Goal: Information Seeking & Learning: Learn about a topic

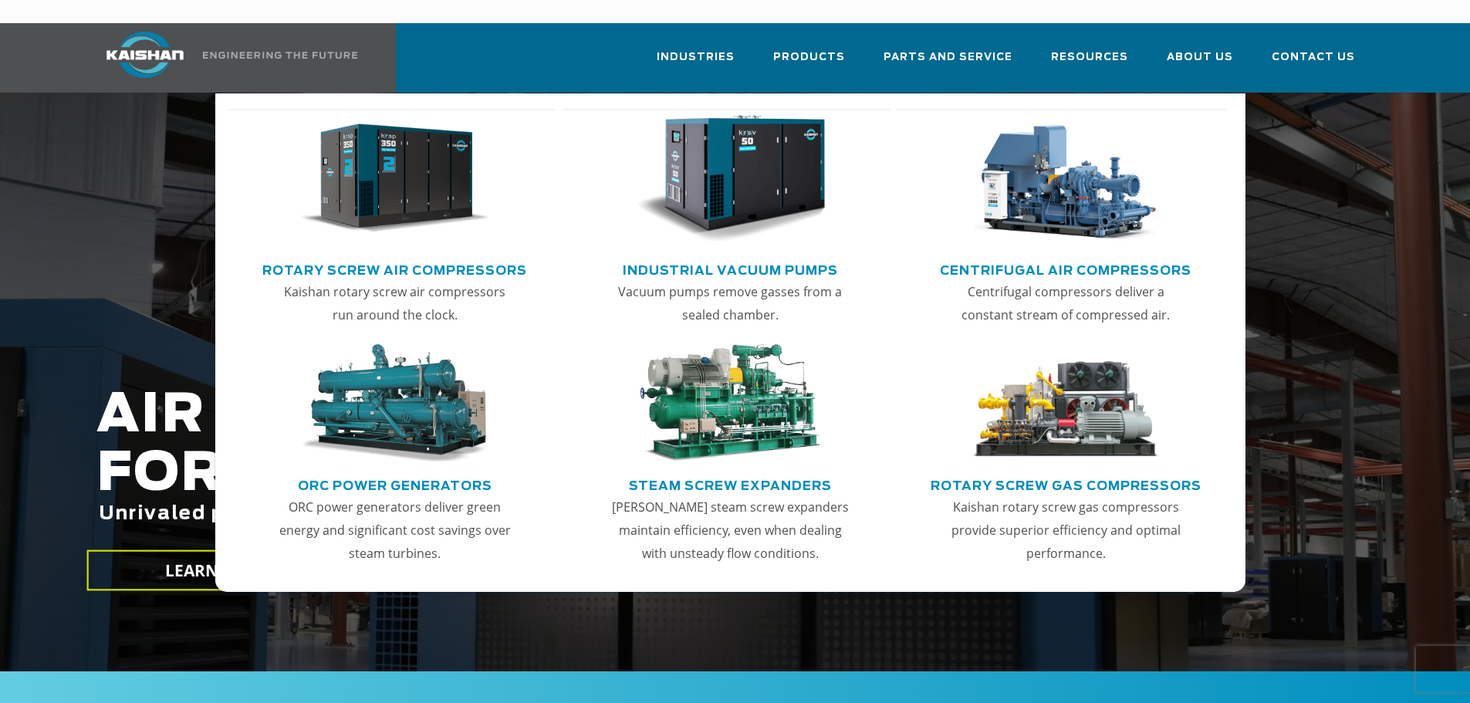
click at [419, 195] on img "Main menu" at bounding box center [394, 179] width 190 height 128
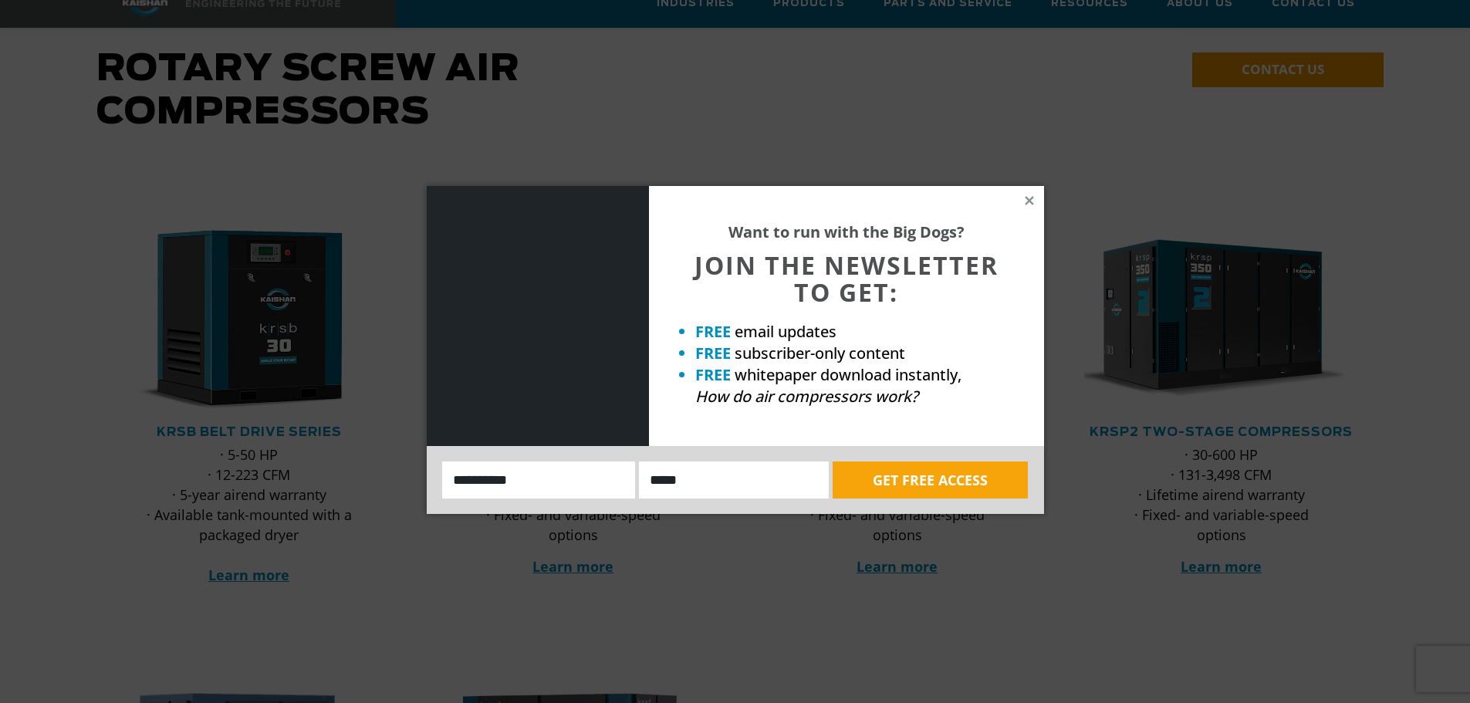
scroll to position [232, 0]
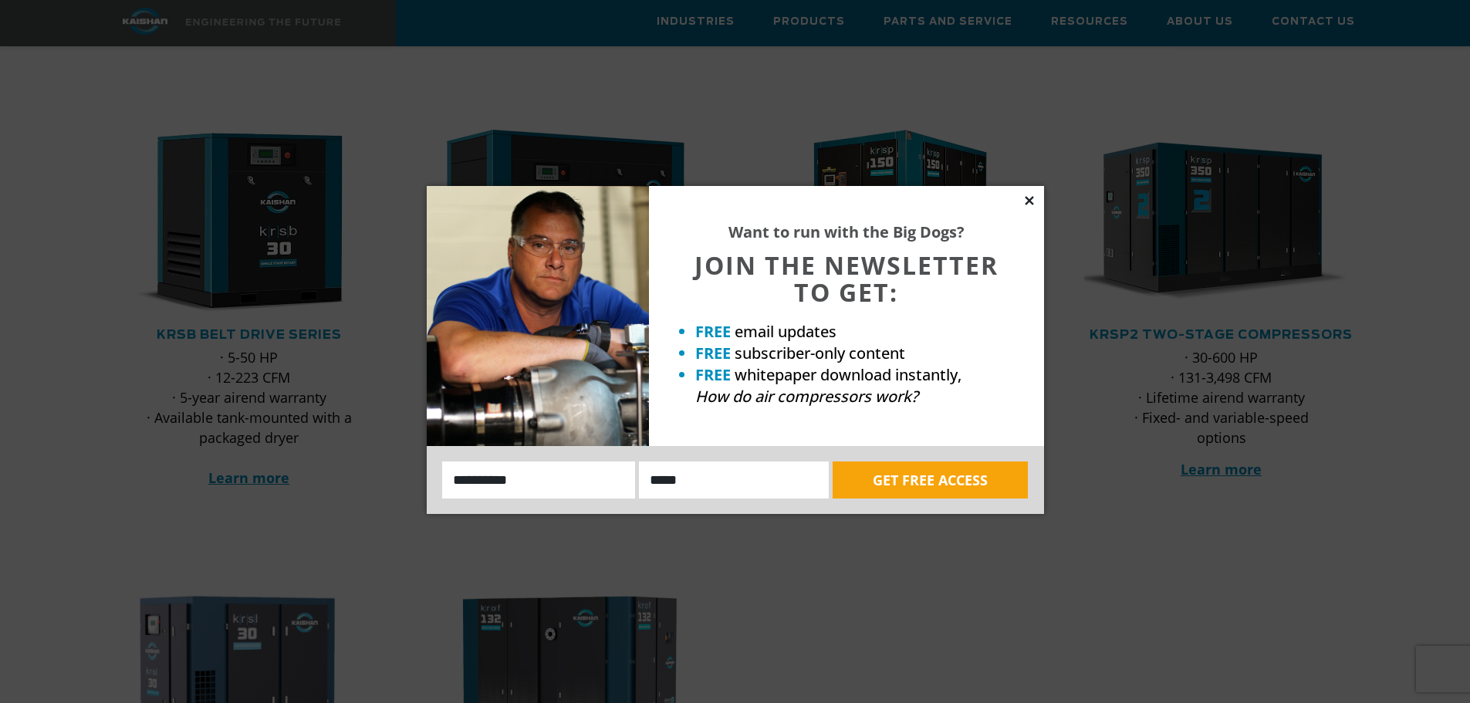
click at [1027, 203] on icon at bounding box center [1029, 200] width 8 height 8
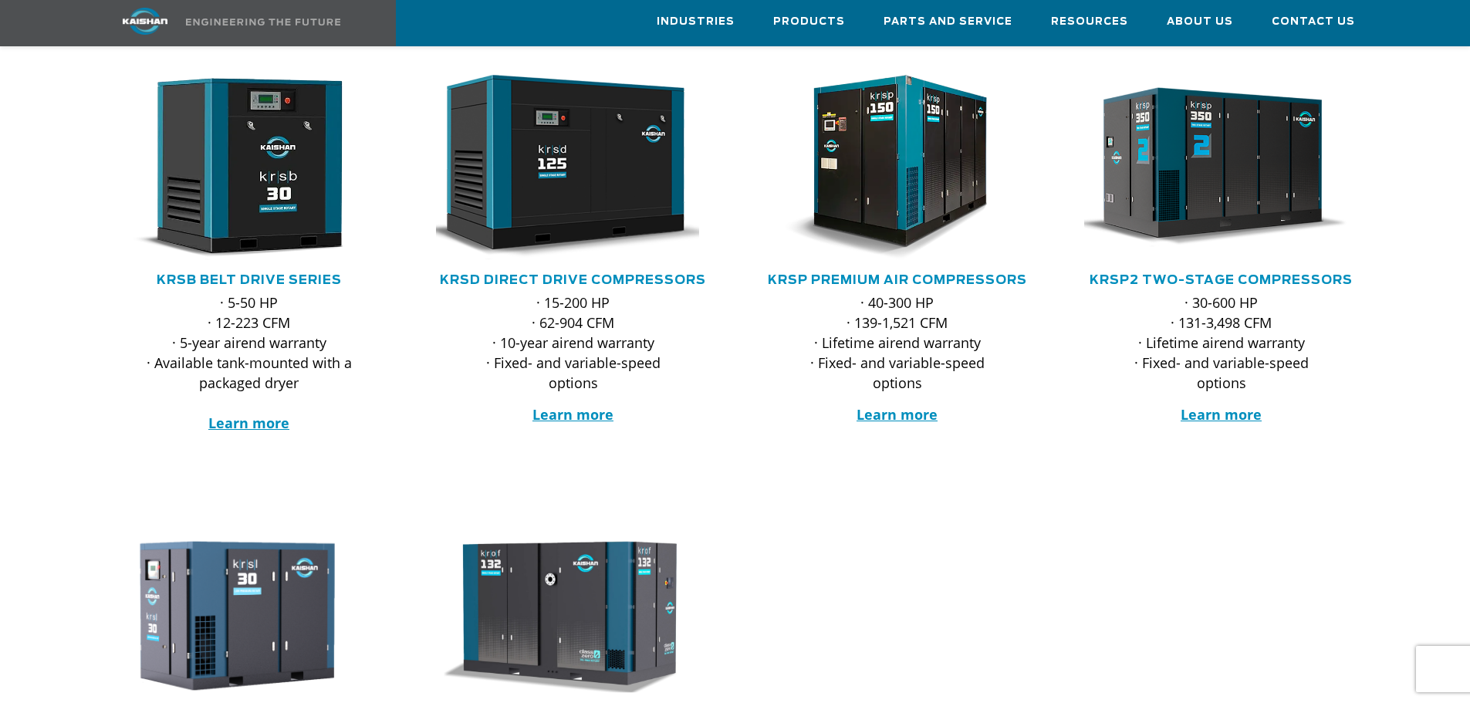
scroll to position [154, 0]
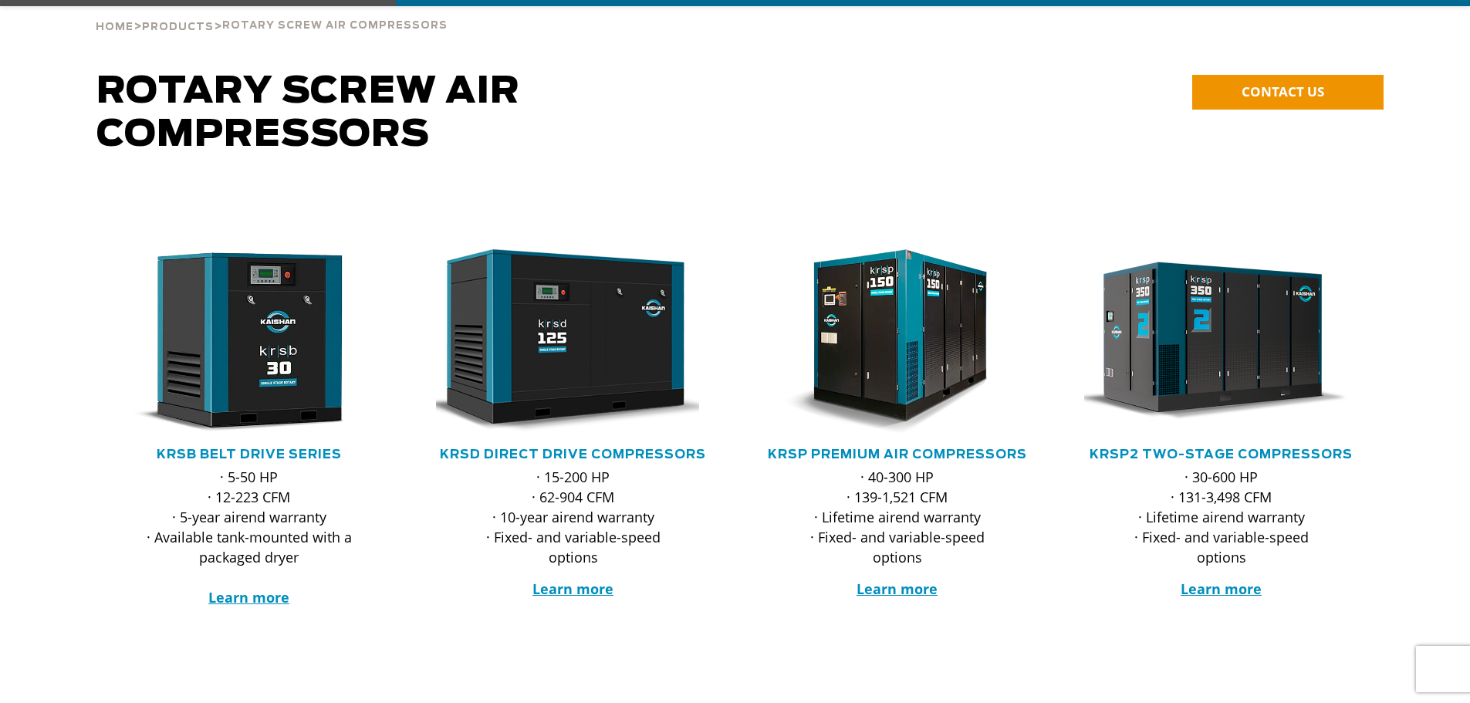
scroll to position [463, 0]
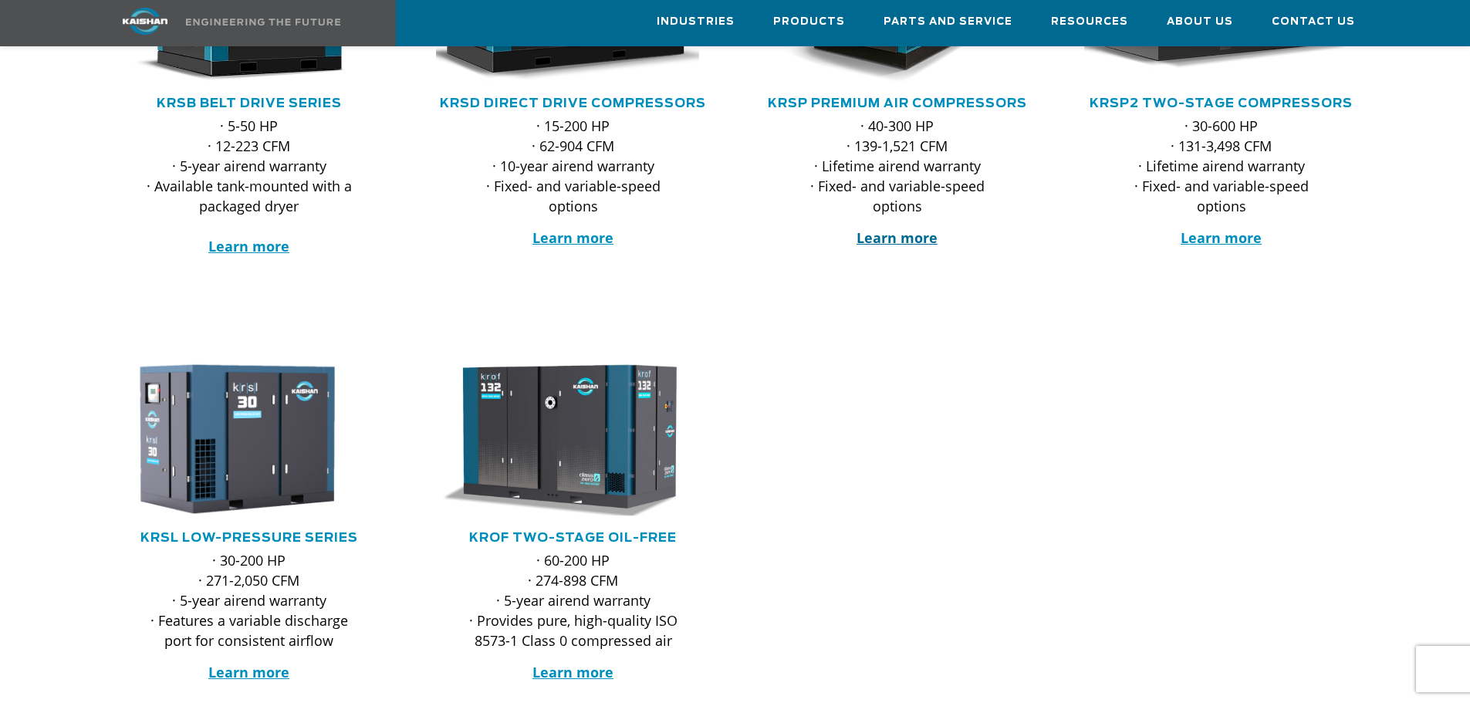
click at [880, 228] on strong "Learn more" at bounding box center [897, 237] width 81 height 19
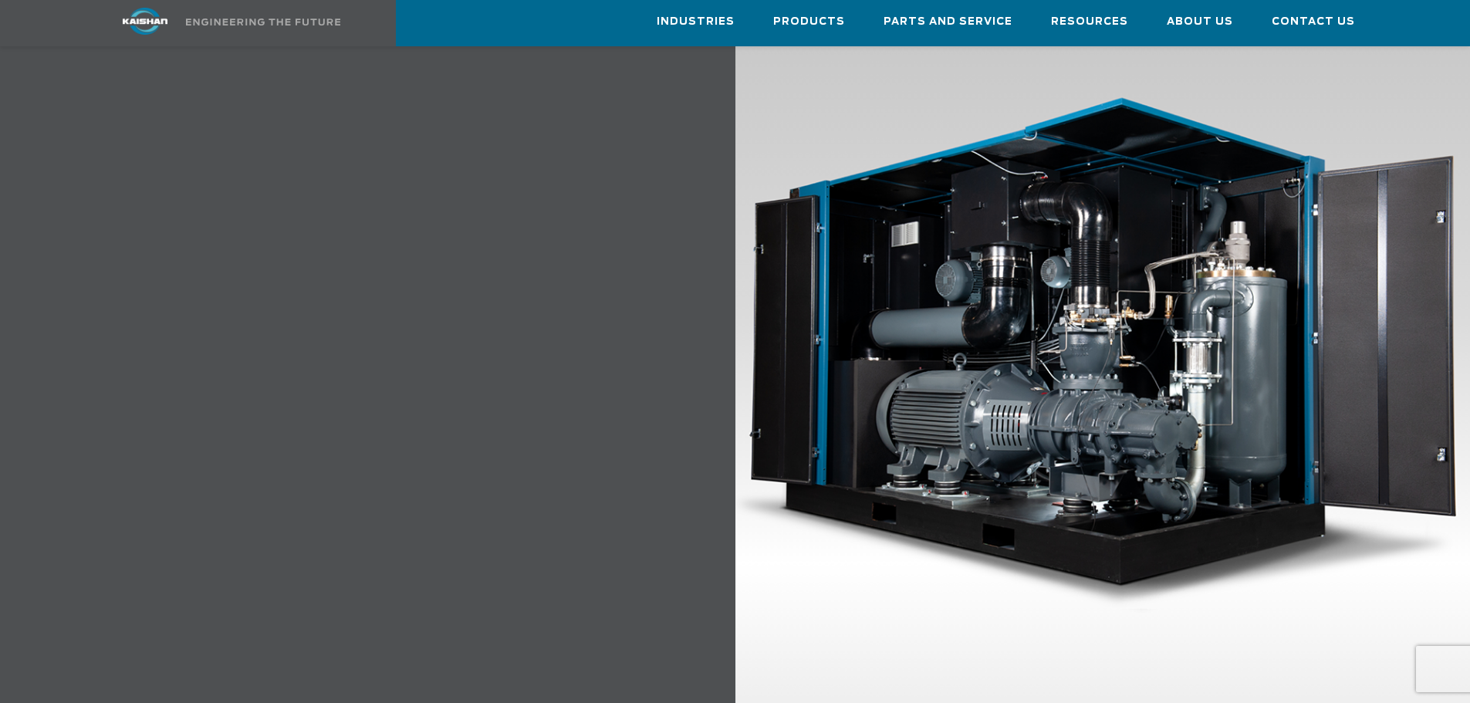
scroll to position [1351, 0]
